Goal: Find specific fact: Find contact information

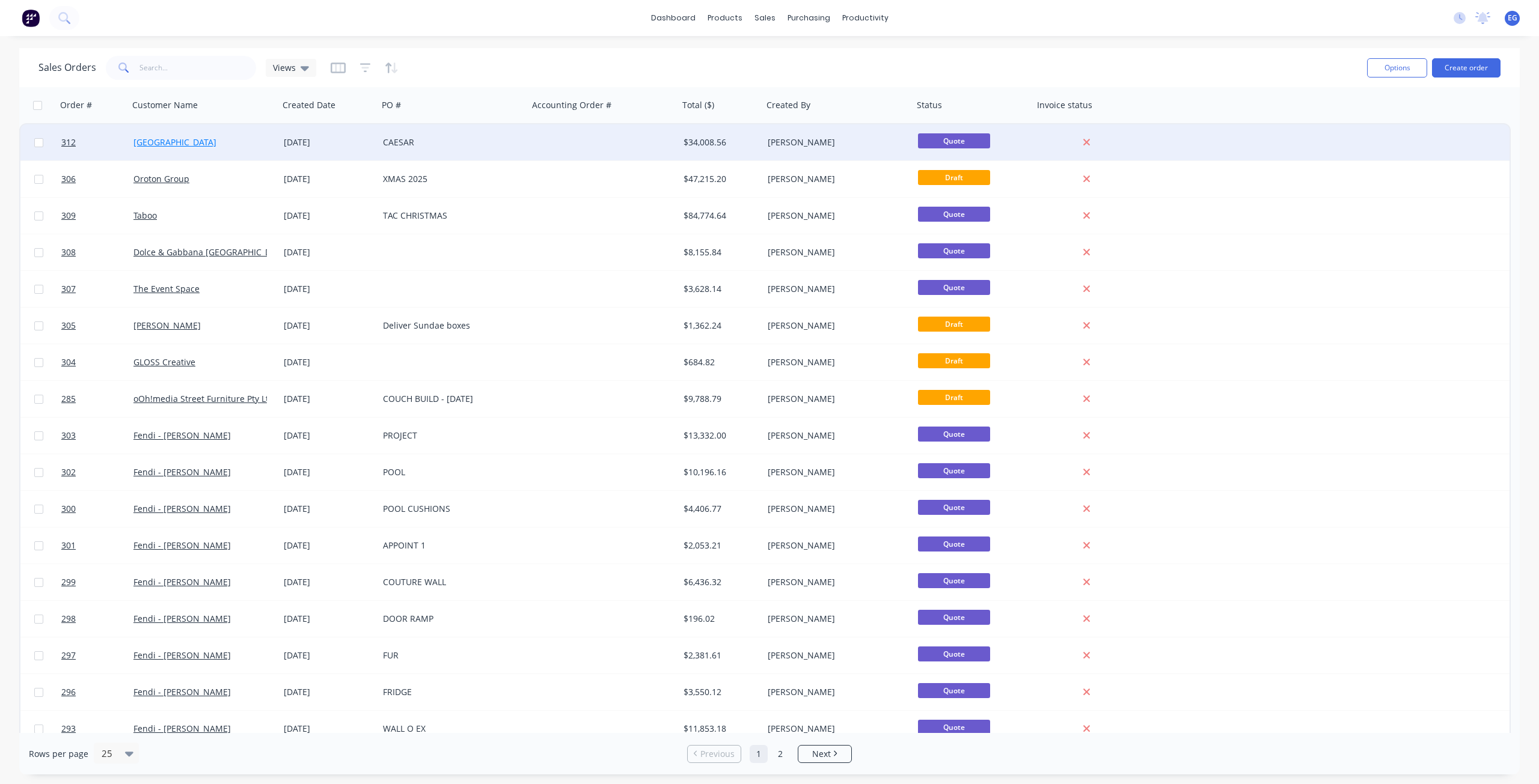
click at [178, 143] on link "[GEOGRAPHIC_DATA]" at bounding box center [175, 142] width 83 height 11
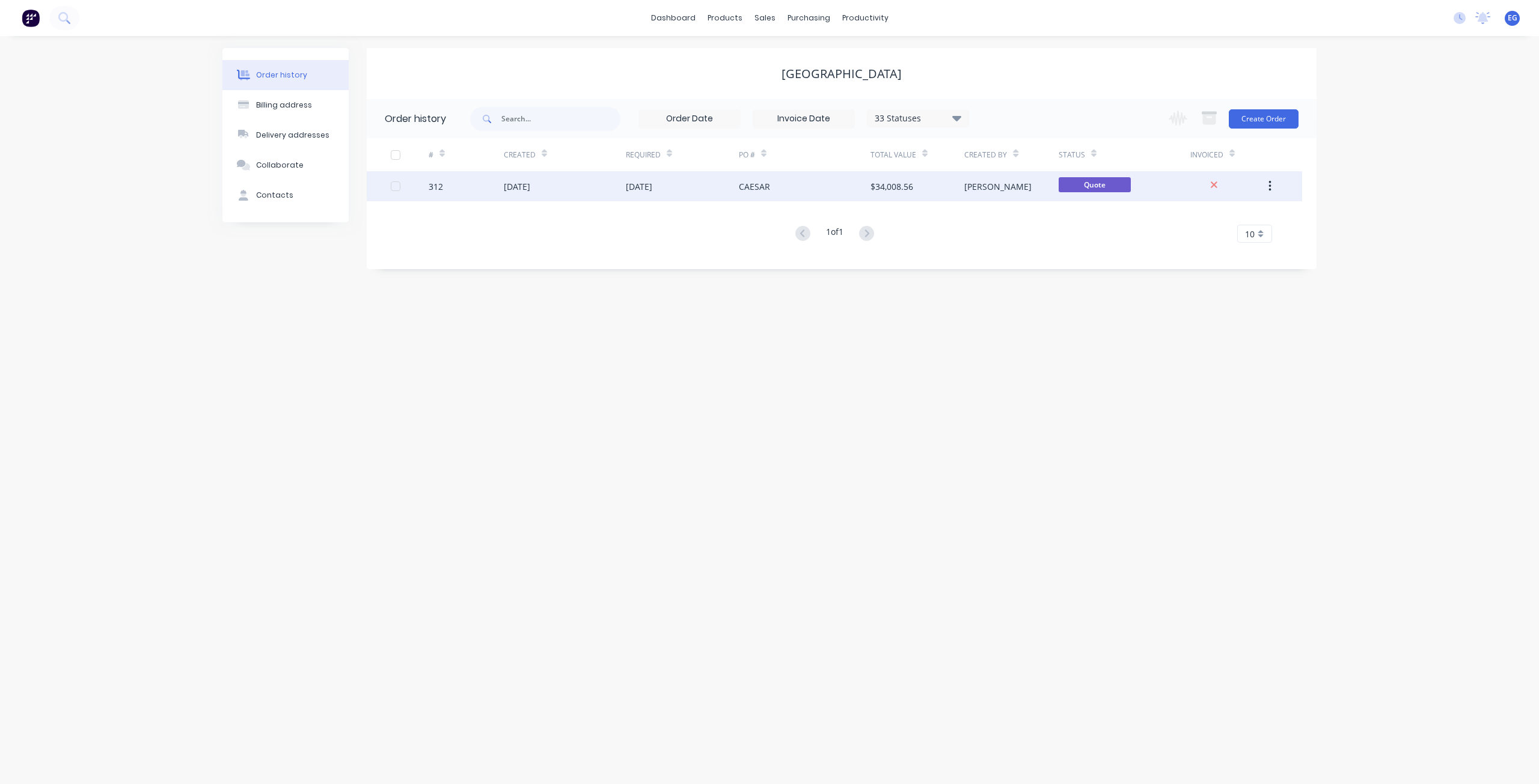
click at [849, 182] on div "CAESAR" at bounding box center [805, 186] width 132 height 30
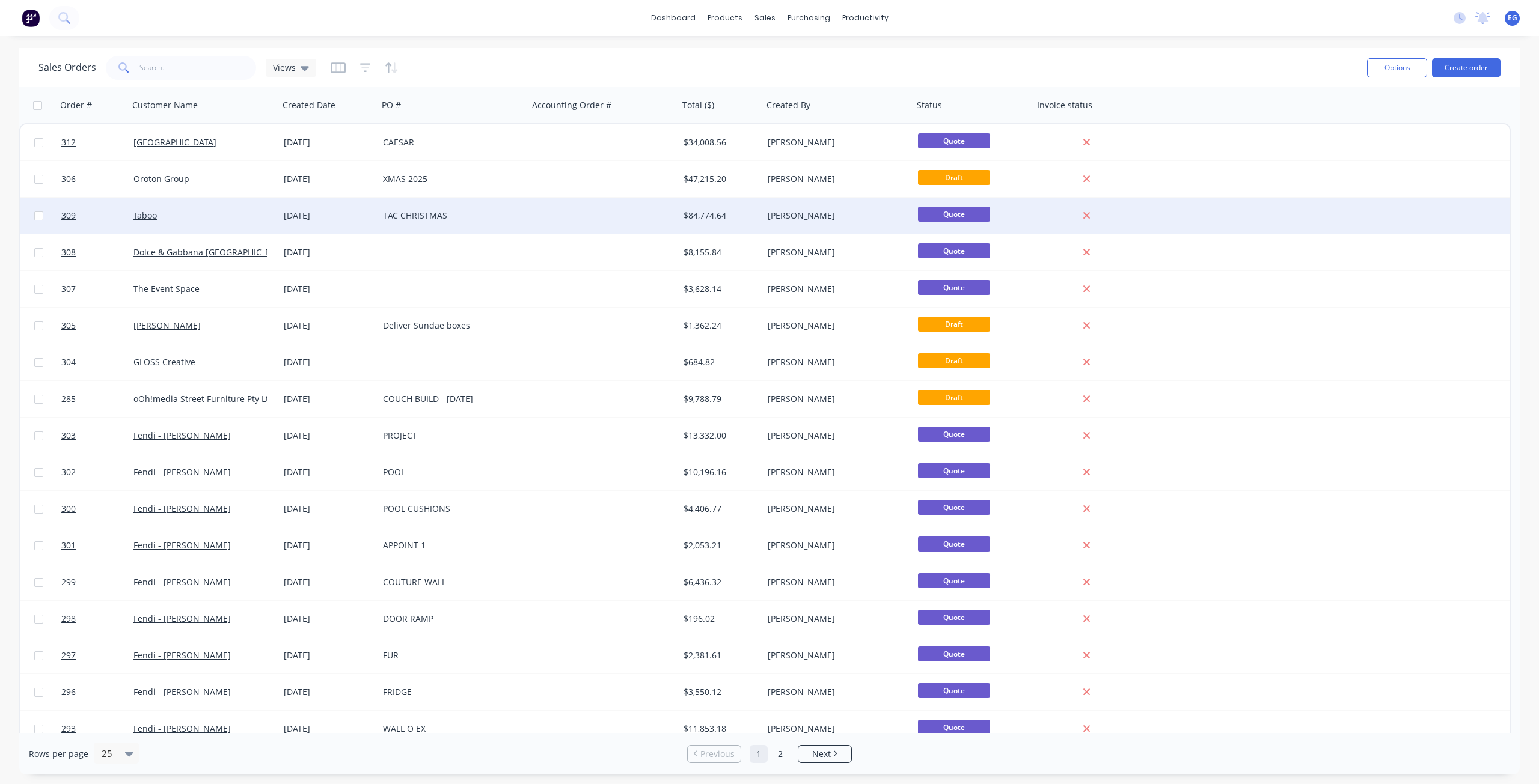
click at [660, 214] on div at bounding box center [603, 216] width 150 height 36
click at [410, 216] on div "TAC CHRISTMAS" at bounding box center [450, 216] width 133 height 12
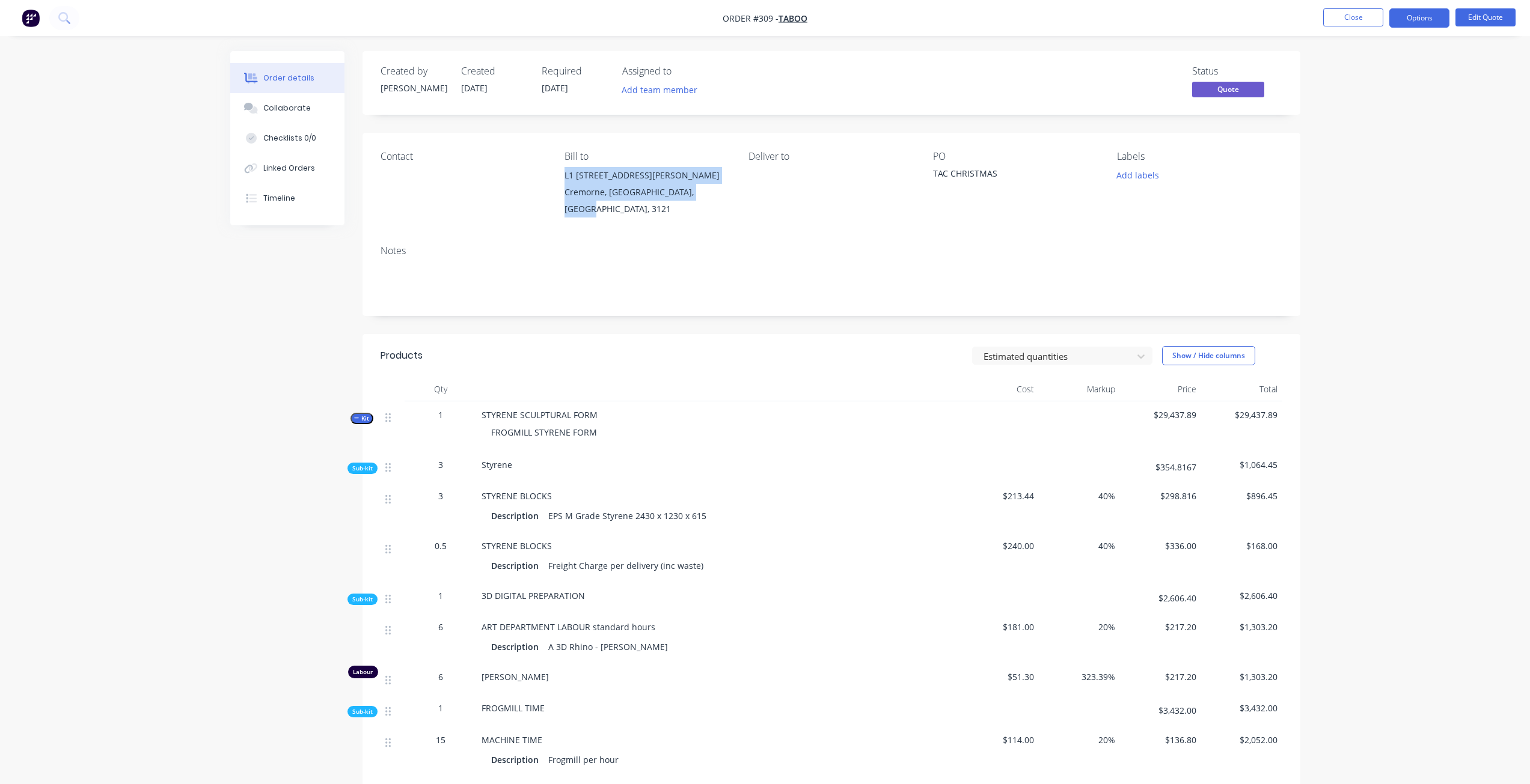
drag, startPoint x: 562, startPoint y: 175, endPoint x: 700, endPoint y: 201, distance: 140.4
click at [700, 201] on div "Contact Bill to L1 [STREET_ADDRESS][PERSON_NAME] Deliver to PO TAC CHRISTMAS La…" at bounding box center [831, 184] width 938 height 103
copy div "L1 [STREET_ADDRESS][PERSON_NAME]"
